Goal: Manage account settings

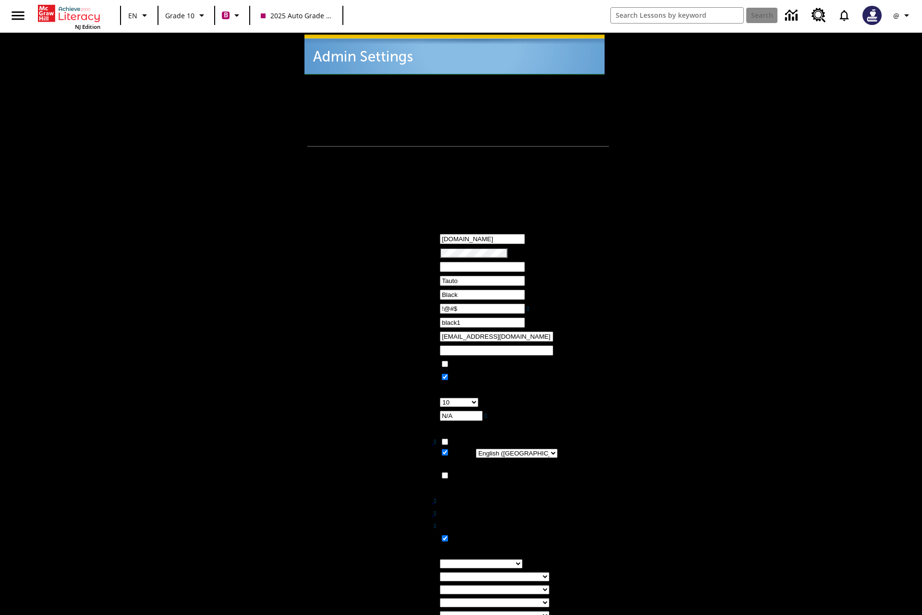
type input "!@#$"
click at [903, 15] on icon "Profile/Settings" at bounding box center [907, 16] width 12 height 12
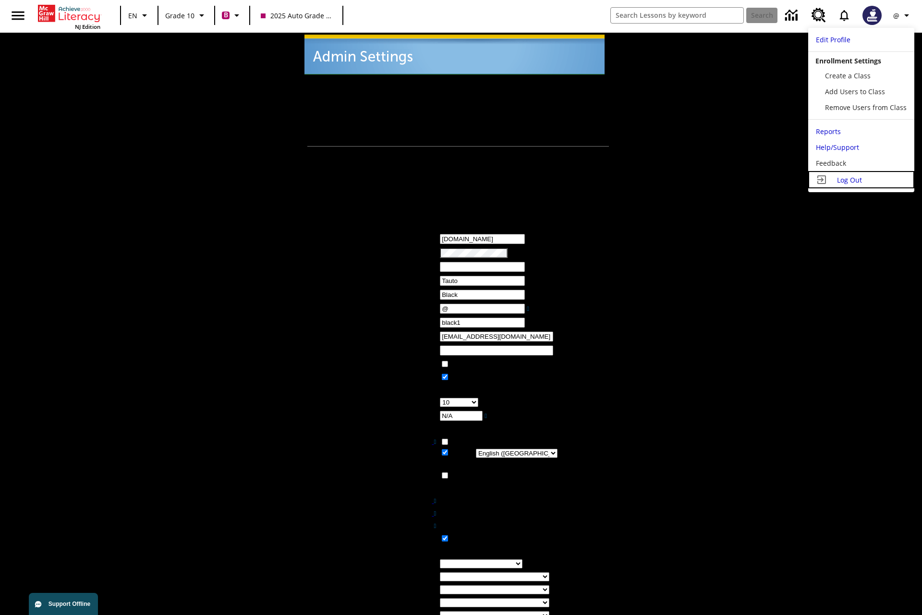
click at [861, 180] on span "Log Out" at bounding box center [849, 179] width 25 height 9
